Goal: Task Accomplishment & Management: Use online tool/utility

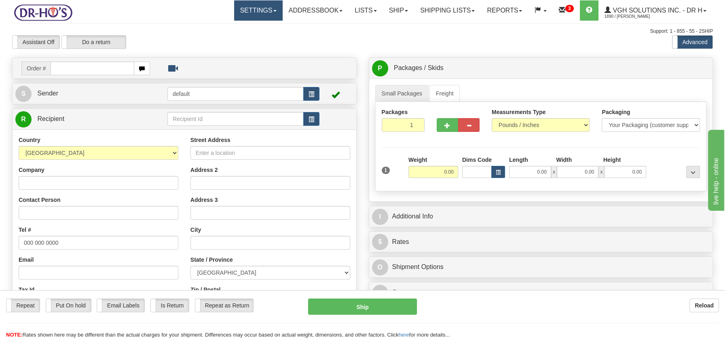
click at [266, 9] on link "Settings" at bounding box center [258, 10] width 49 height 20
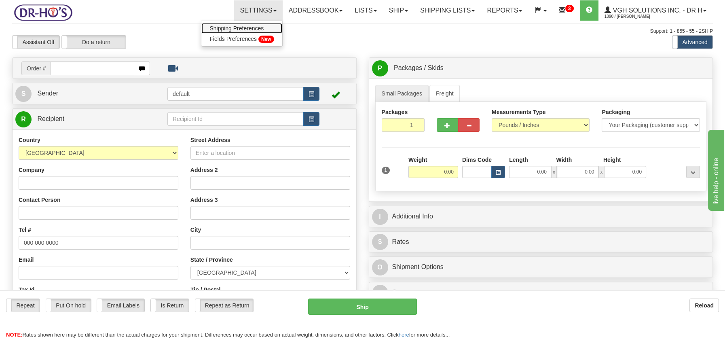
click at [251, 28] on span "Shipping Preferences" at bounding box center [237, 28] width 54 height 6
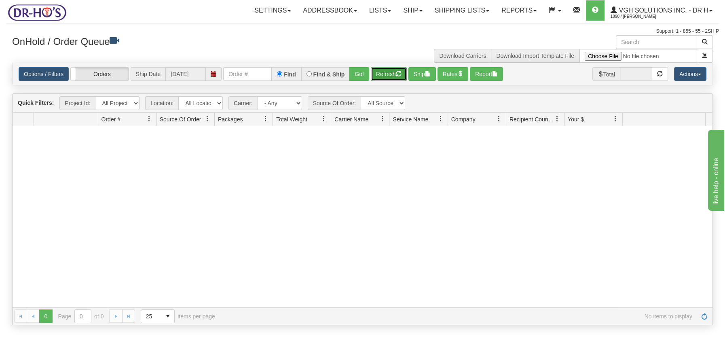
click at [386, 68] on button "Refresh" at bounding box center [389, 74] width 36 height 14
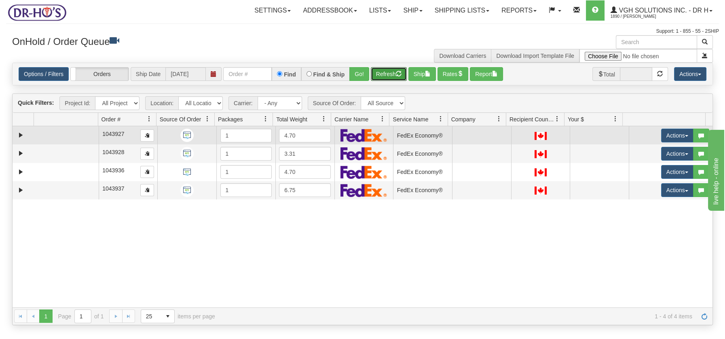
click at [84, 133] on td at bounding box center [66, 135] width 65 height 18
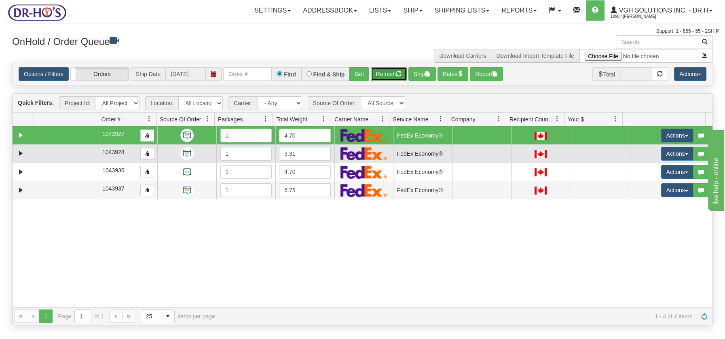
click at [81, 157] on td at bounding box center [66, 153] width 65 height 18
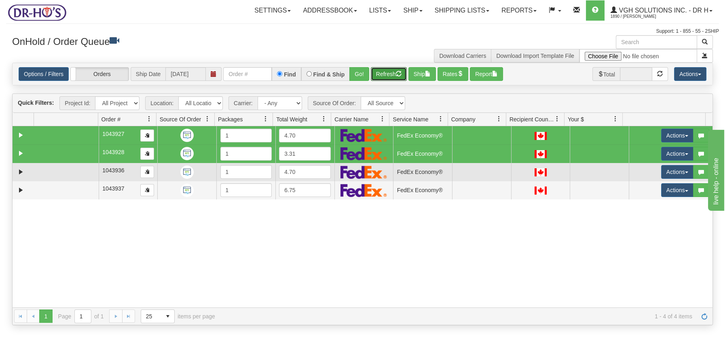
click at [78, 172] on td at bounding box center [66, 172] width 65 height 18
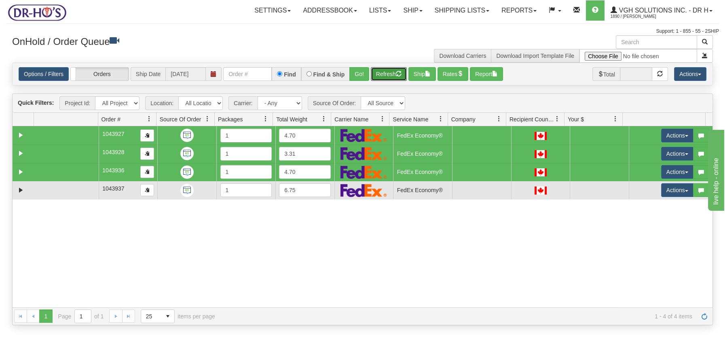
click at [77, 191] on td at bounding box center [66, 190] width 65 height 18
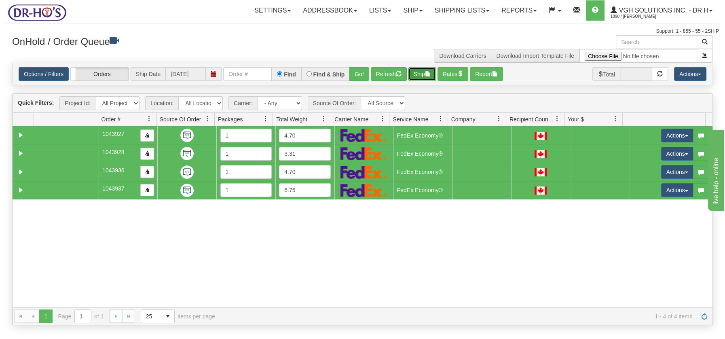
click at [420, 72] on button "Ship" at bounding box center [423, 74] width 28 height 14
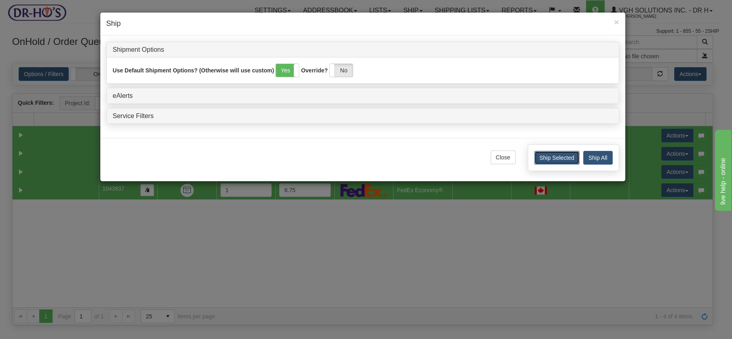
click at [573, 152] on button "Ship Selected" at bounding box center [556, 158] width 45 height 14
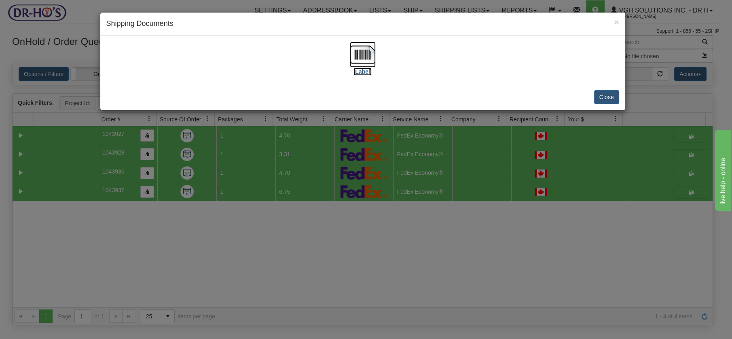
click at [368, 55] on img at bounding box center [363, 55] width 26 height 26
click at [605, 96] on button "Close" at bounding box center [606, 97] width 25 height 14
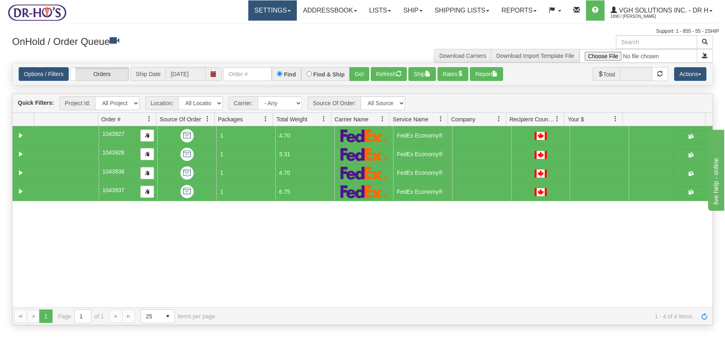
click at [281, 13] on link "Settings" at bounding box center [272, 10] width 49 height 20
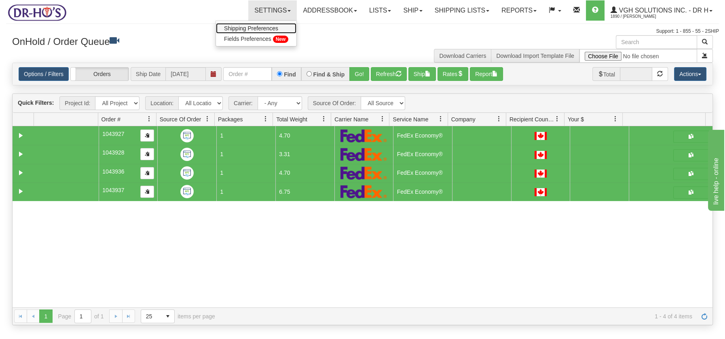
click at [259, 32] on link "Shipping Preferences" at bounding box center [256, 28] width 81 height 11
